Goal: Information Seeking & Learning: Find specific fact

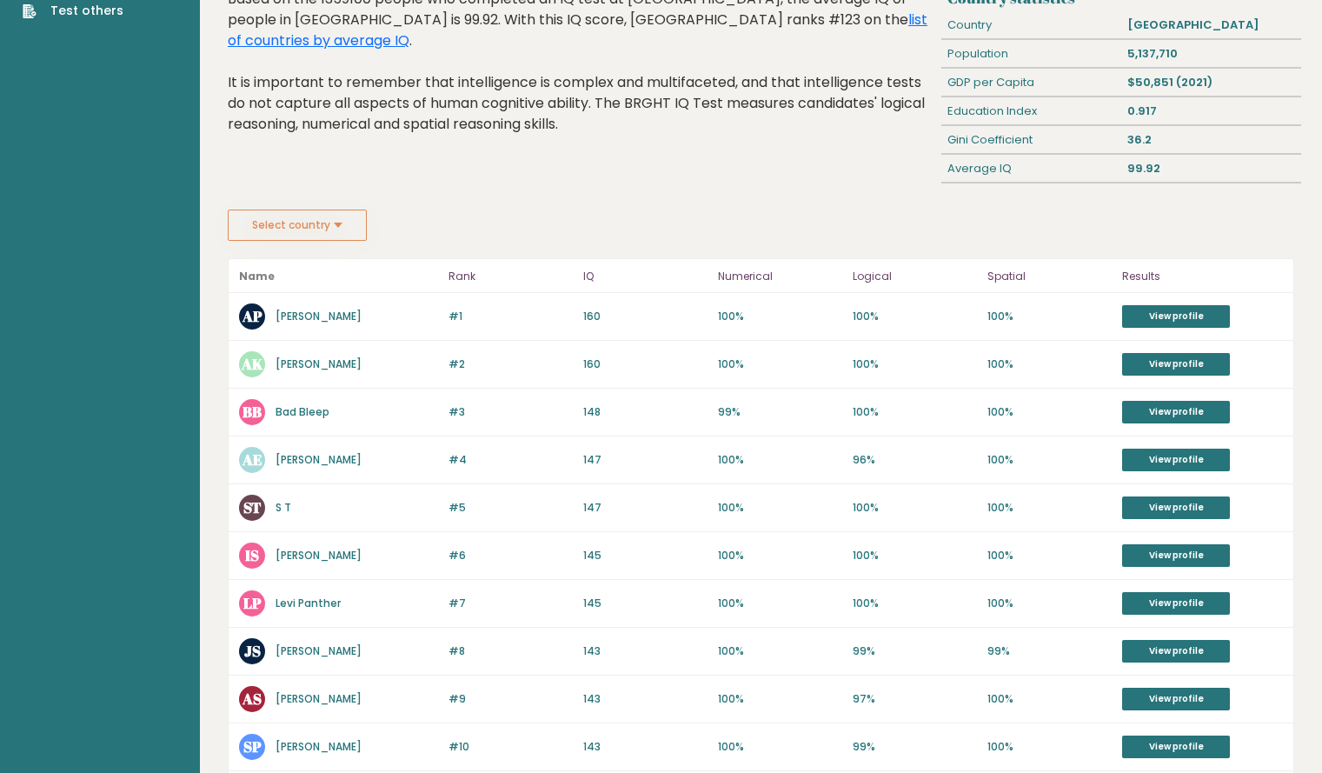
scroll to position [115, 0]
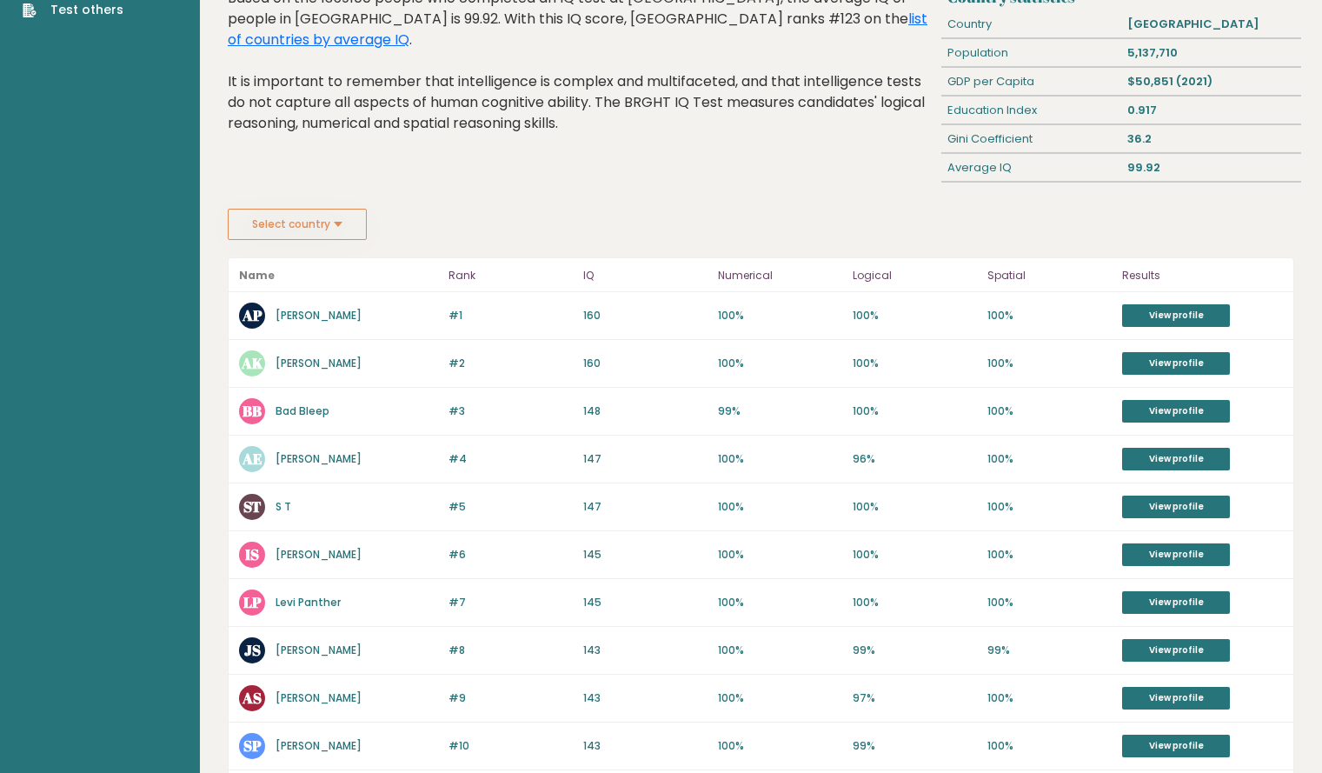
click at [303, 315] on link "[PERSON_NAME]" at bounding box center [319, 315] width 86 height 15
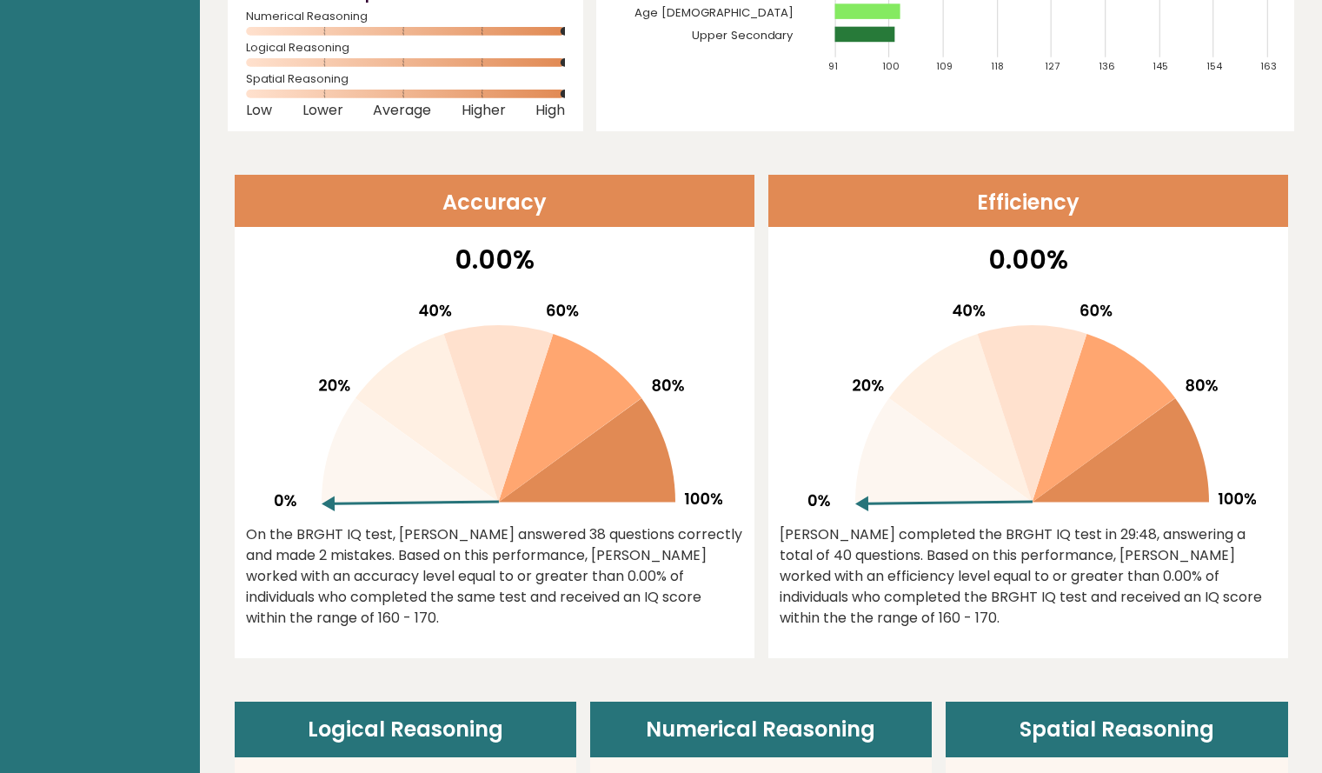
scroll to position [370, 0]
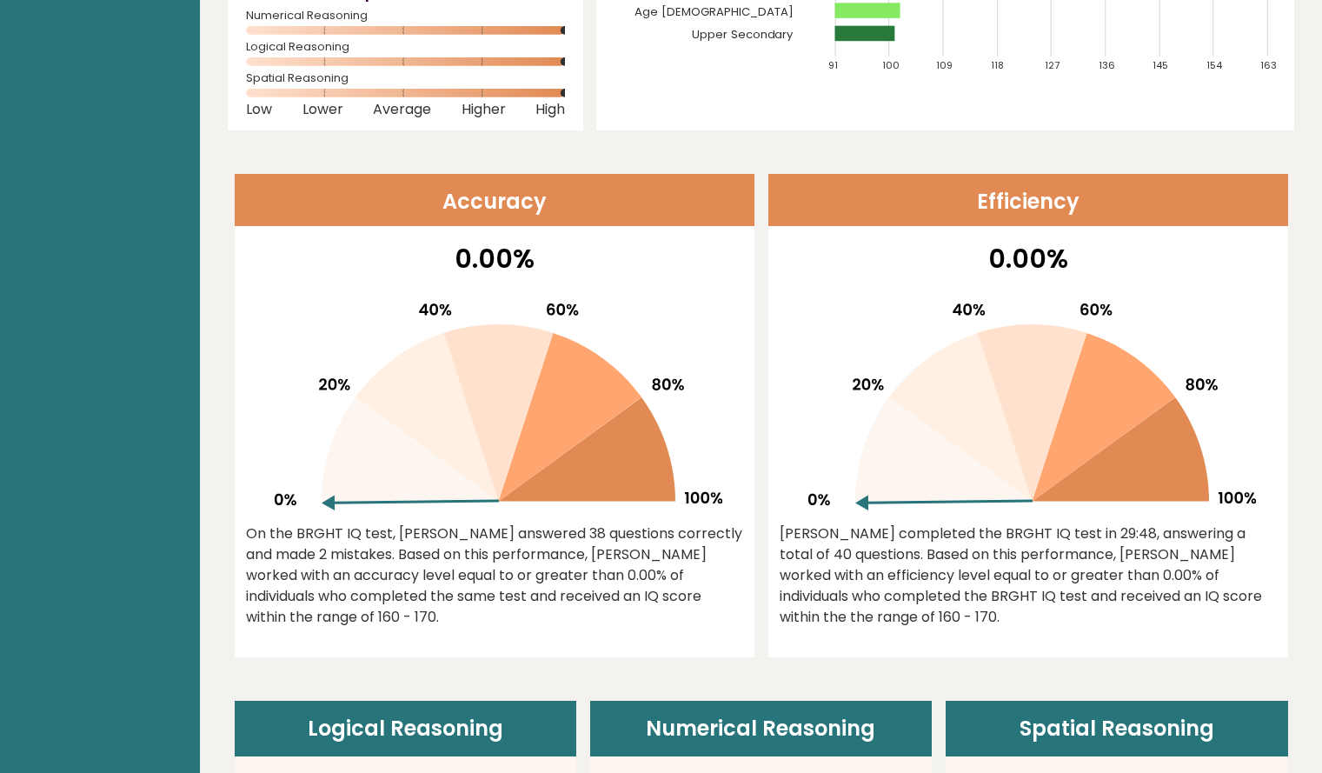
click at [953, 601] on div "Areek completed the BRGHT IQ test in 29:48, answering a total of 40 questions. …" at bounding box center [1028, 575] width 497 height 104
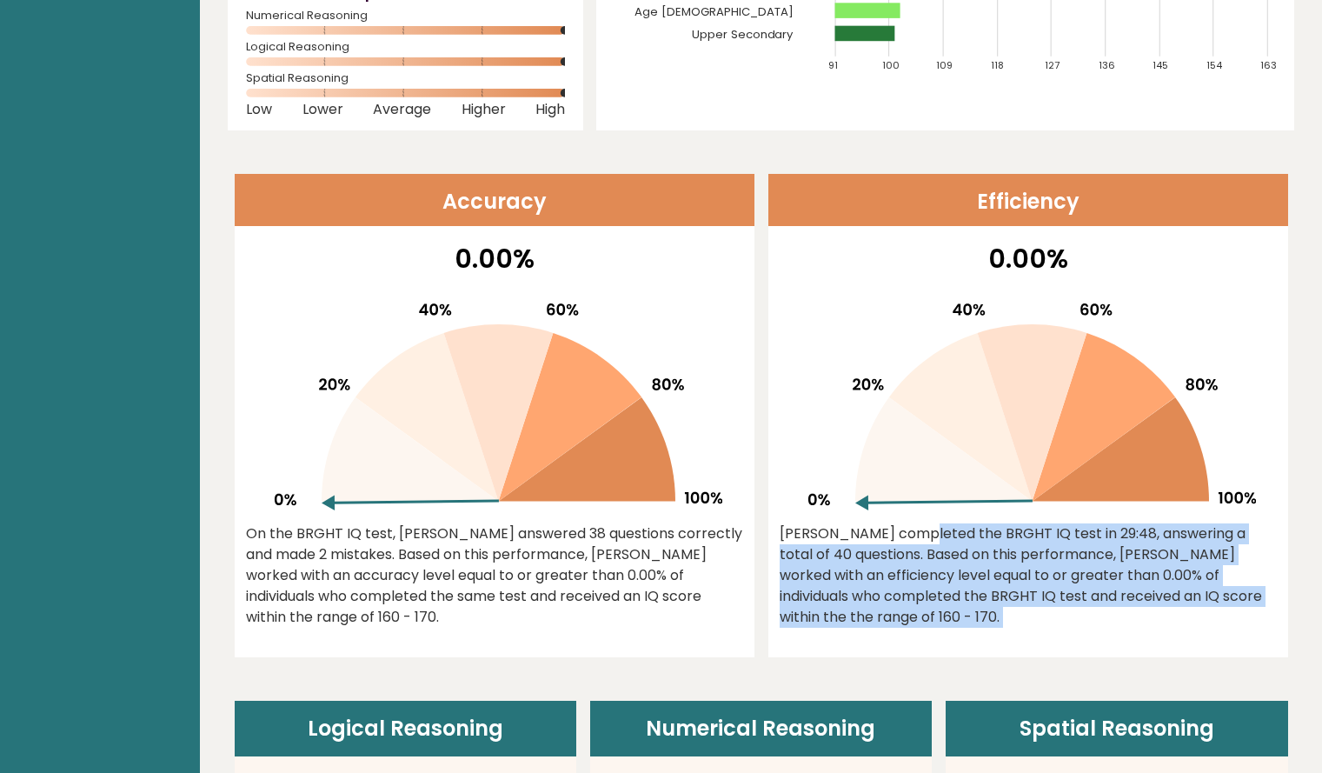
click at [953, 601] on div "Areek completed the BRGHT IQ test in 29:48, answering a total of 40 questions. …" at bounding box center [1028, 575] width 497 height 104
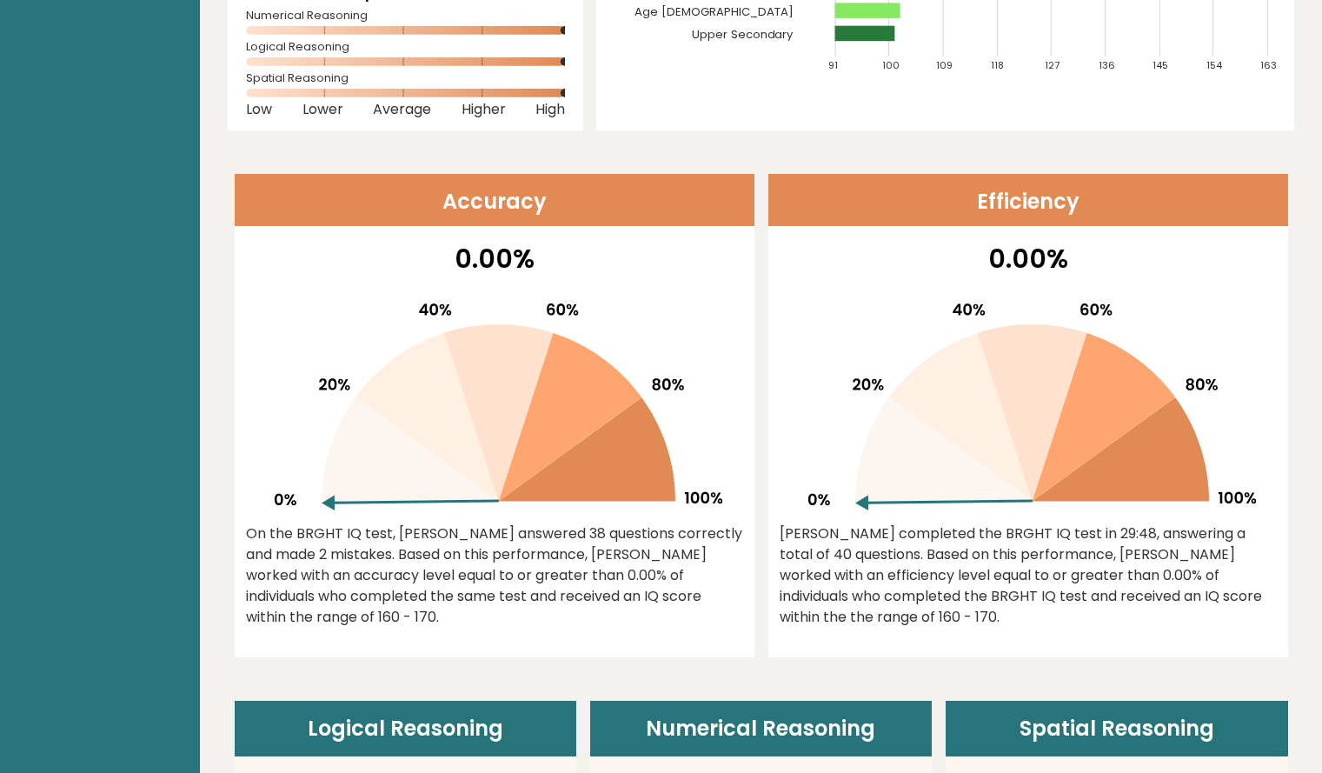
click at [665, 497] on icon at bounding box center [587, 449] width 177 height 104
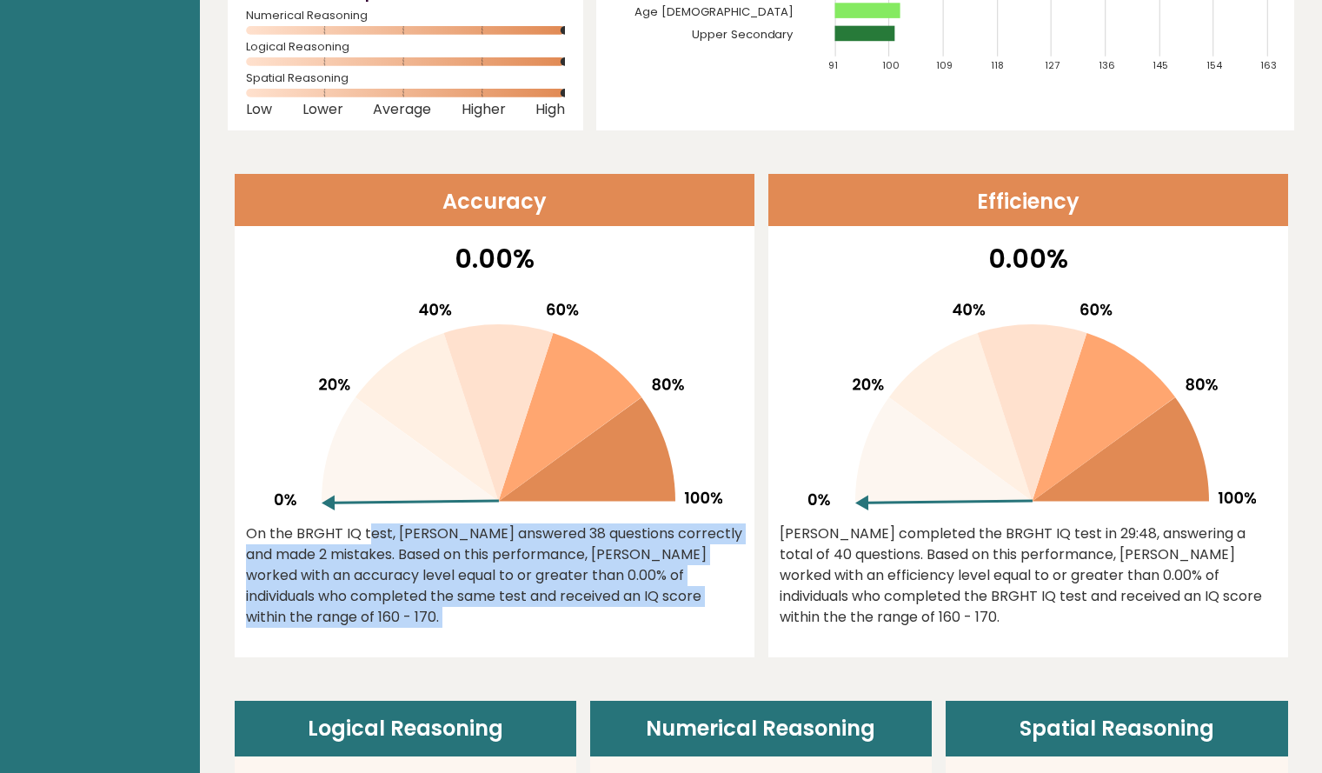
click at [665, 497] on icon at bounding box center [587, 449] width 177 height 104
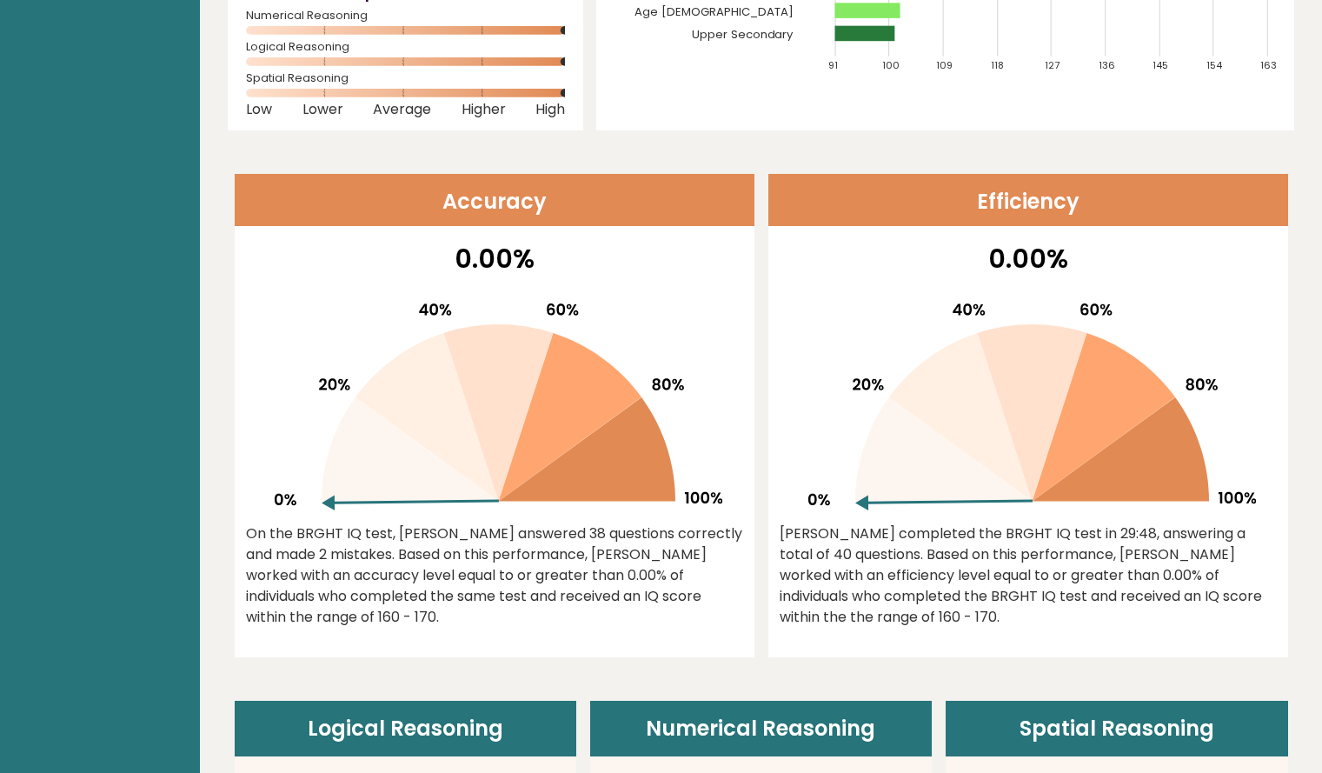
drag, startPoint x: 665, startPoint y: 497, endPoint x: 661, endPoint y: 525, distance: 28.2
click at [661, 525] on div "On the BRGHT IQ test, Areek Passen answered 38 questions correctly and made 2 m…" at bounding box center [494, 575] width 497 height 104
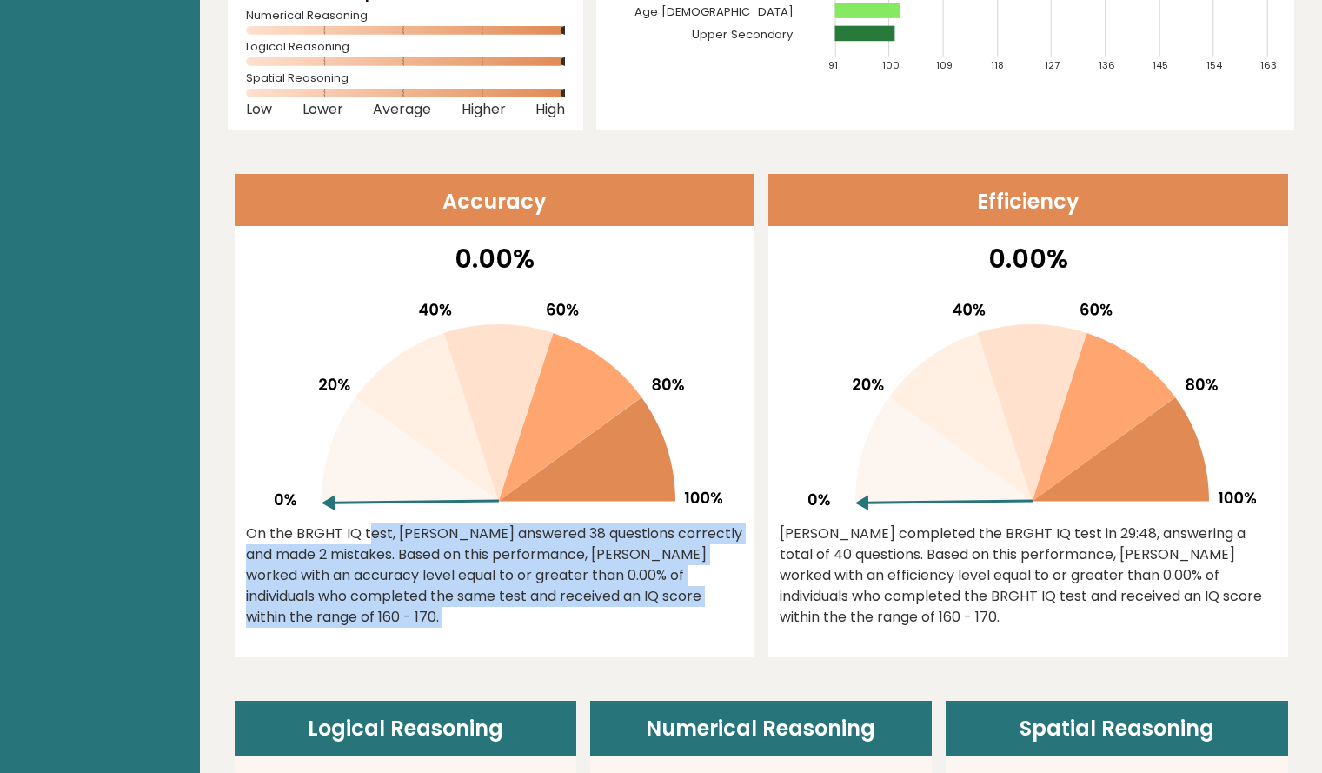
click at [661, 525] on div "On the BRGHT IQ test, Areek Passen answered 38 questions correctly and made 2 m…" at bounding box center [494, 575] width 497 height 104
click at [656, 543] on div "On the BRGHT IQ test, Areek Passen answered 38 questions correctly and made 2 m…" at bounding box center [494, 575] width 497 height 104
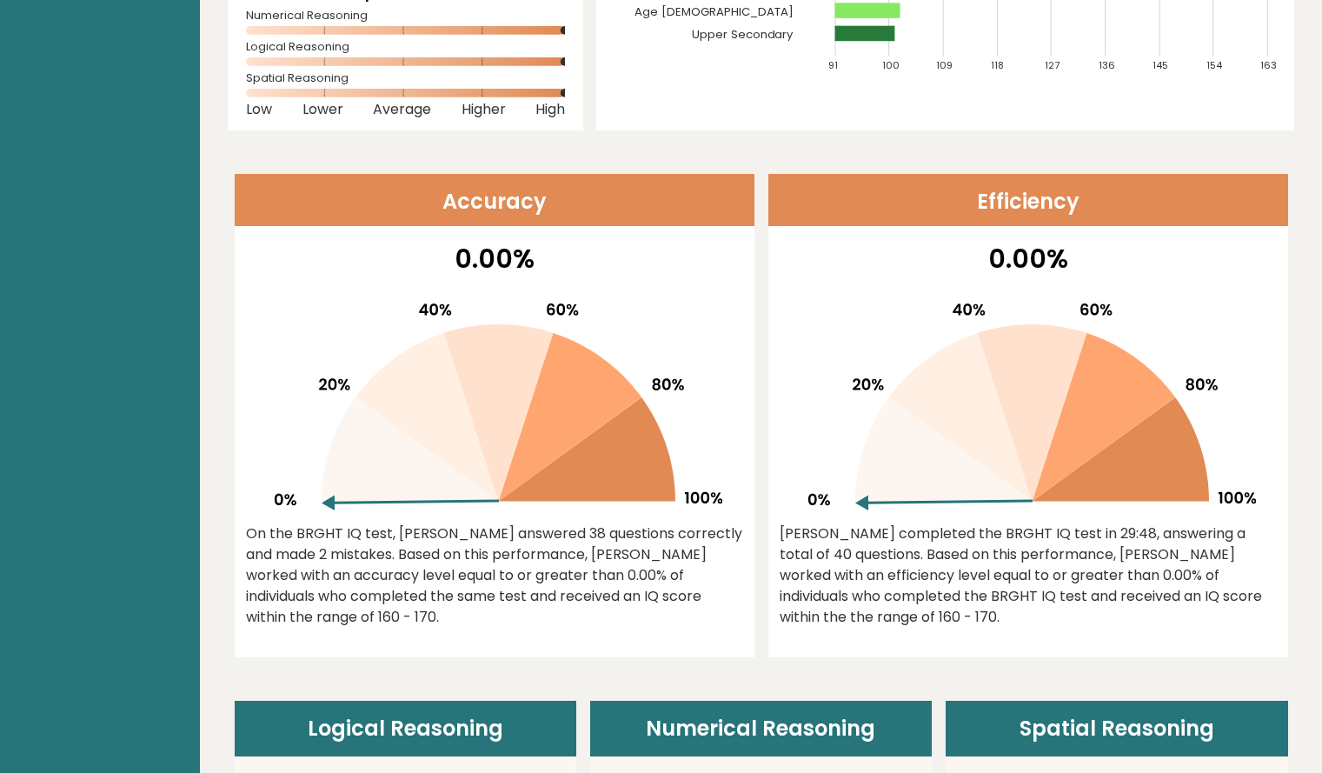
click at [656, 543] on div "On the BRGHT IQ test, Areek Passen answered 38 questions correctly and made 2 m…" at bounding box center [494, 575] width 497 height 104
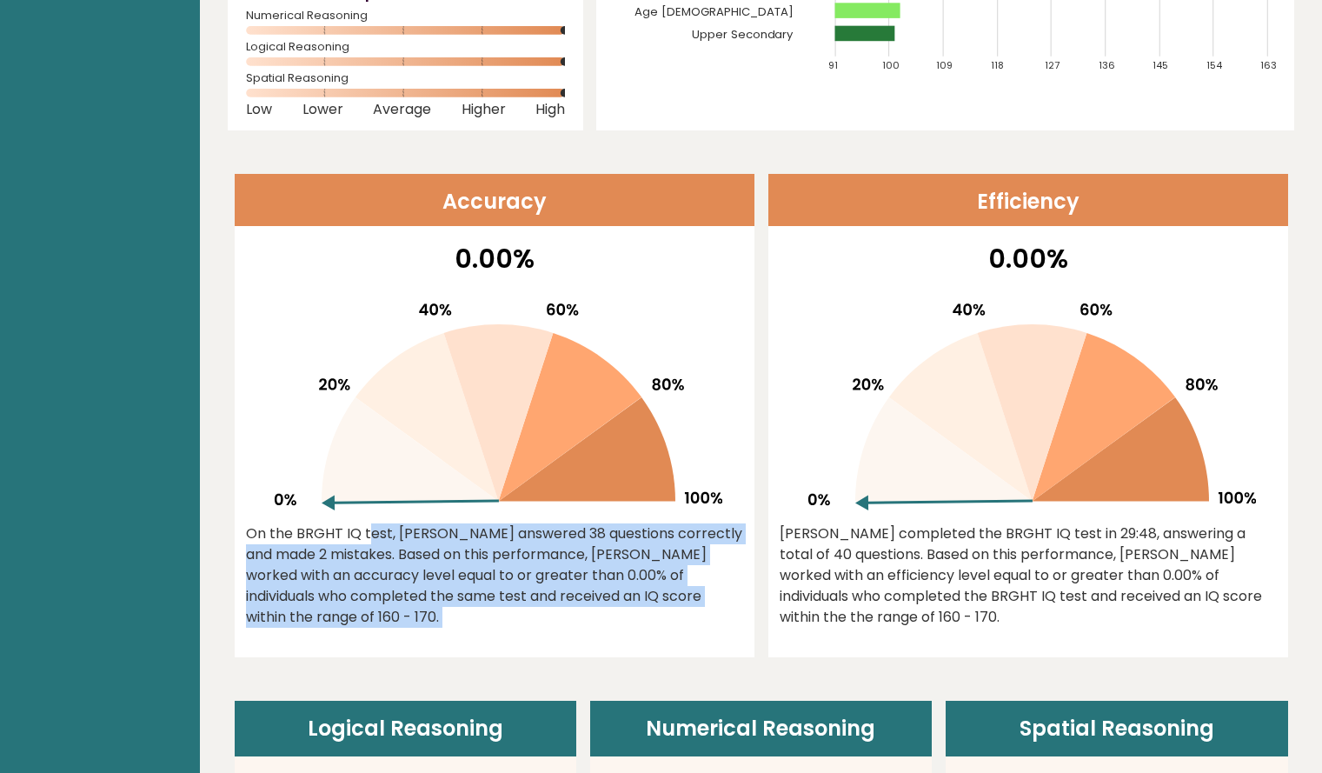
click at [656, 543] on div "On the BRGHT IQ test, Areek Passen answered 38 questions correctly and made 2 m…" at bounding box center [494, 575] width 497 height 104
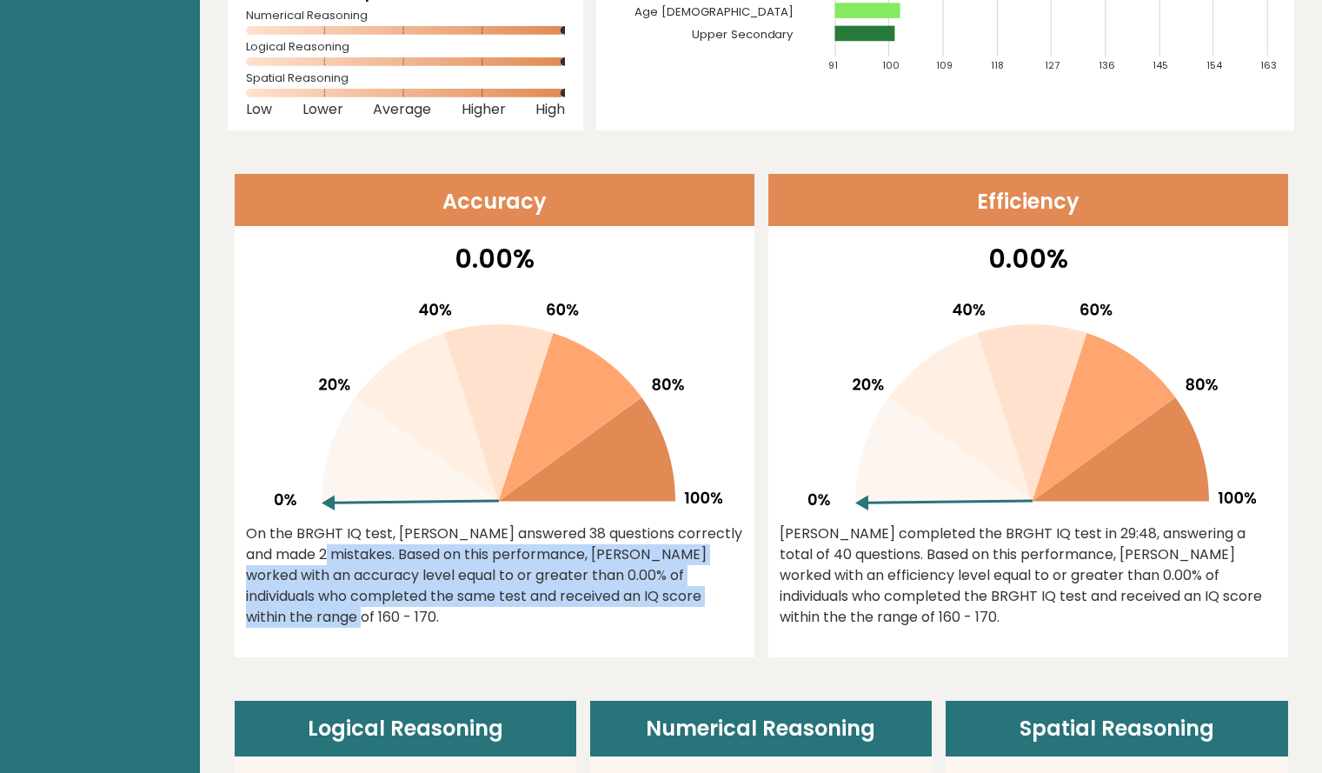
drag, startPoint x: 681, startPoint y: 514, endPoint x: 659, endPoint y: 608, distance: 96.4
click at [659, 608] on div "0.00% On the BRGHT IQ test, Areek Passen answered 38 questions correctly and ma…" at bounding box center [495, 448] width 520 height 418
click at [659, 608] on div "On the BRGHT IQ test, Areek Passen answered 38 questions correctly and made 2 m…" at bounding box center [494, 575] width 497 height 104
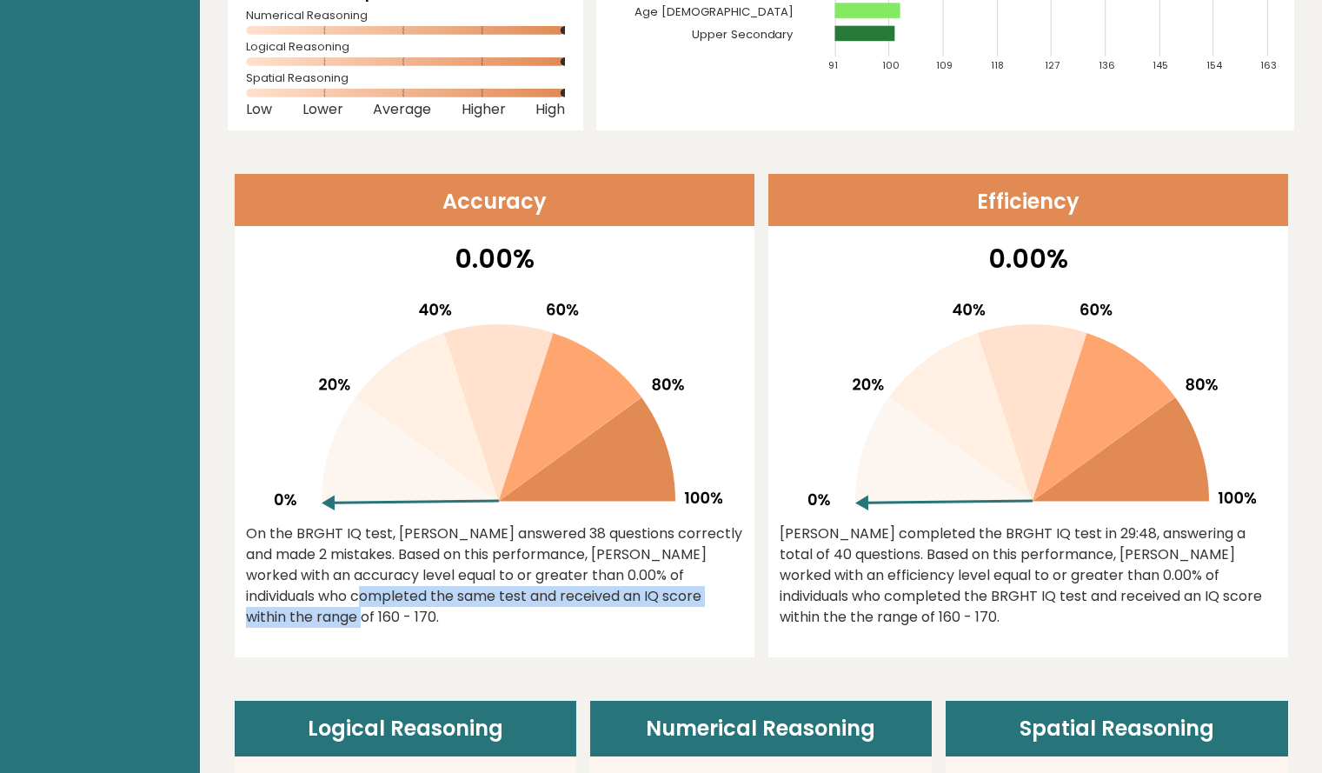
drag, startPoint x: 663, startPoint y: 600, endPoint x: 668, endPoint y: 556, distance: 43.8
click at [668, 556] on div "On the BRGHT IQ test, Areek Passen answered 38 questions correctly and made 2 m…" at bounding box center [494, 575] width 497 height 104
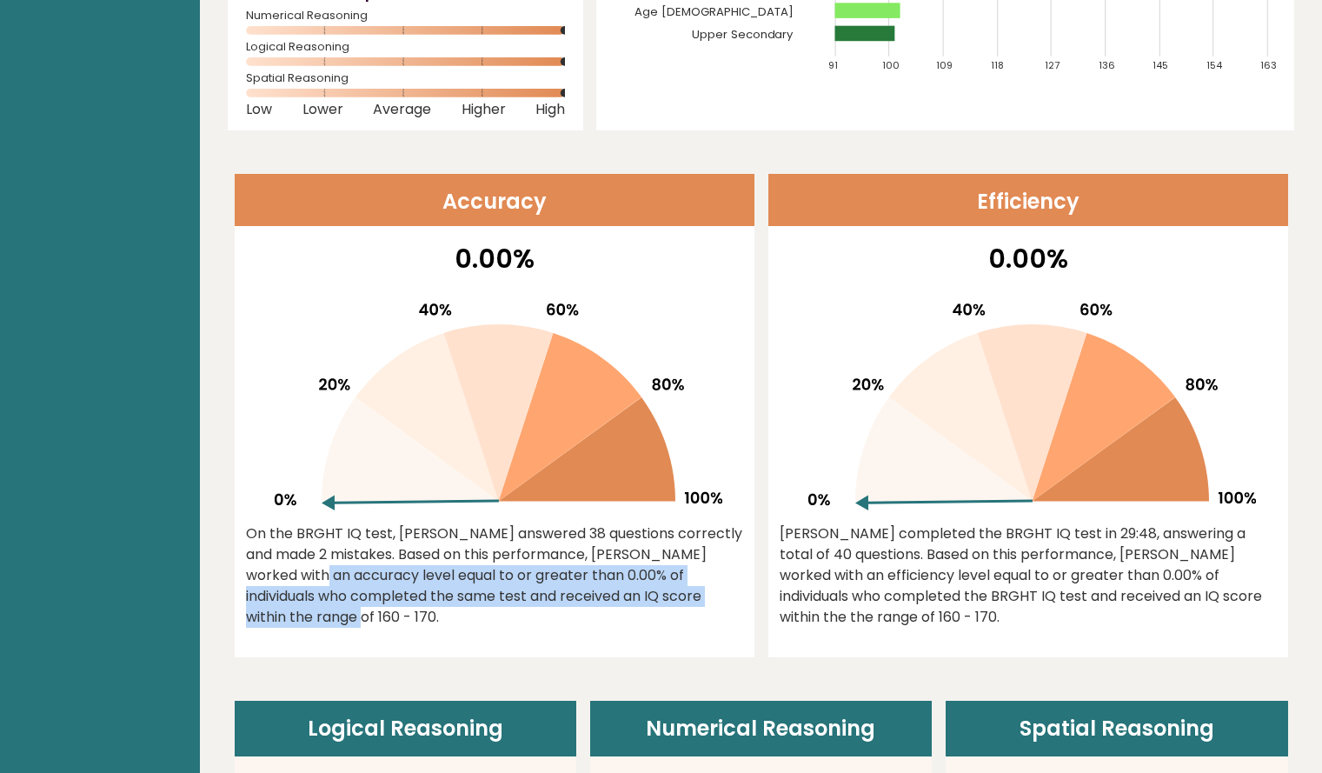
click at [669, 556] on div "On the BRGHT IQ test, Areek Passen answered 38 questions correctly and made 2 m…" at bounding box center [494, 575] width 497 height 104
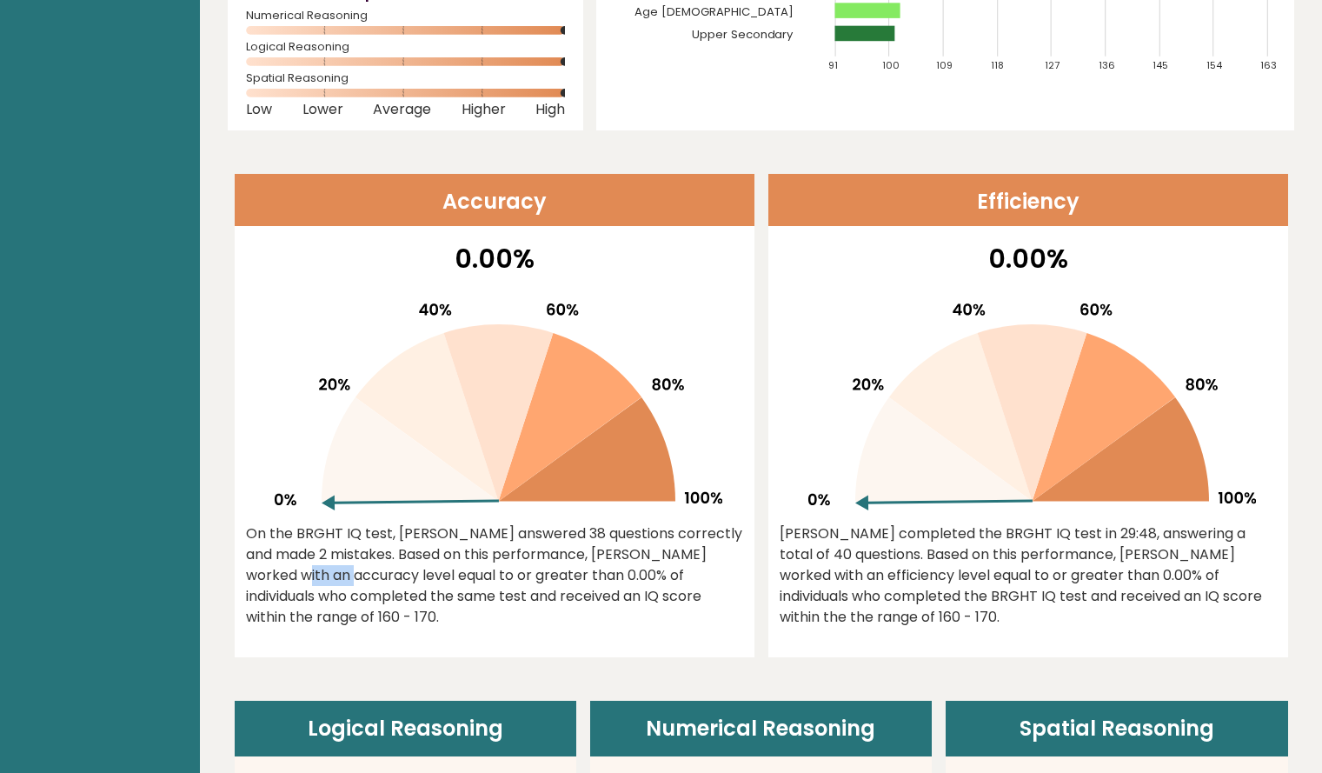
click at [669, 556] on div "On the BRGHT IQ test, Areek Passen answered 38 questions correctly and made 2 m…" at bounding box center [494, 575] width 497 height 104
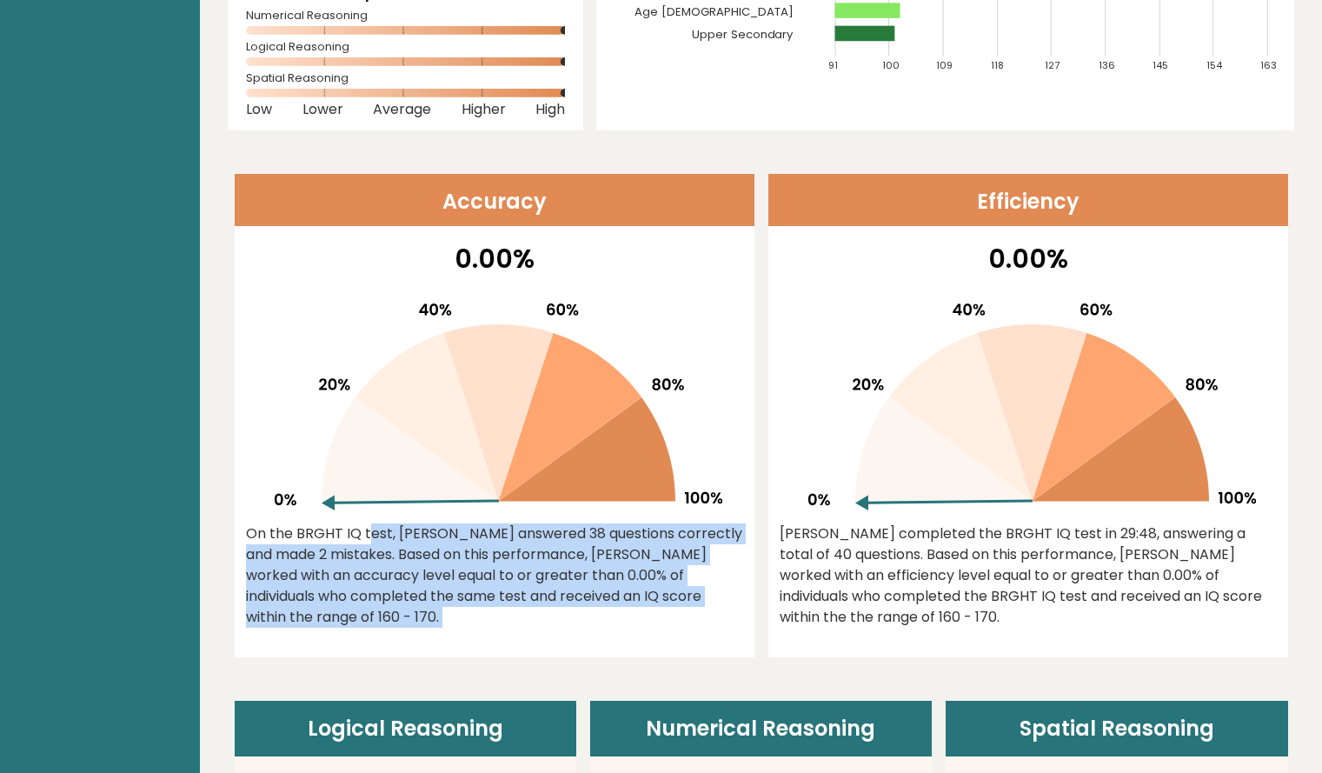
click at [669, 556] on div "On the BRGHT IQ test, Areek Passen answered 38 questions correctly and made 2 m…" at bounding box center [494, 575] width 497 height 104
click at [683, 523] on div "0.00% On the BRGHT IQ test, Areek Passen answered 38 questions correctly and ma…" at bounding box center [495, 448] width 520 height 418
